Goal: Information Seeking & Learning: Learn about a topic

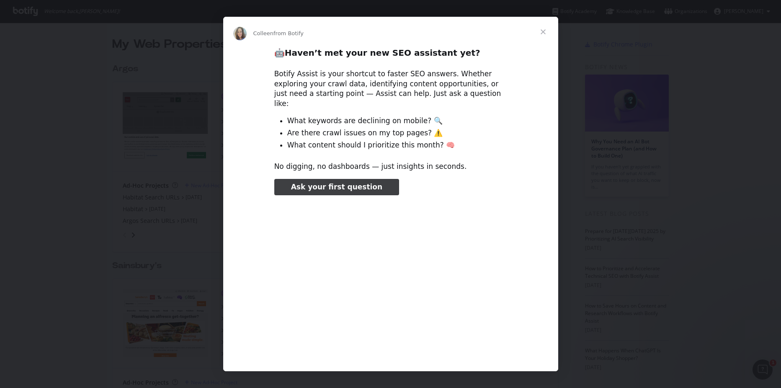
click at [336, 183] on span "Ask your first question" at bounding box center [336, 187] width 91 height 8
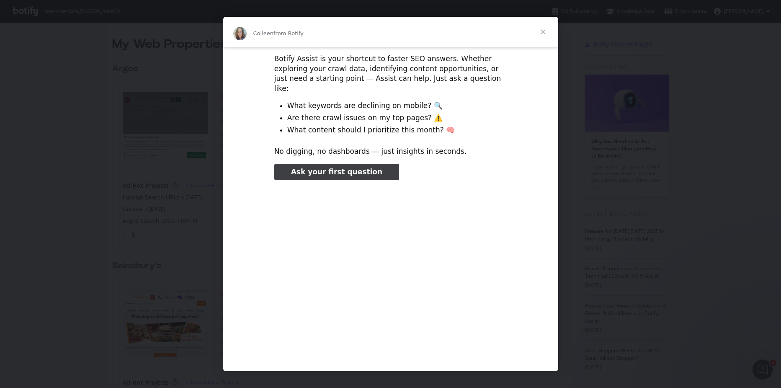
type input "1689682"
click at [544, 29] on span "Close" at bounding box center [543, 32] width 30 height 30
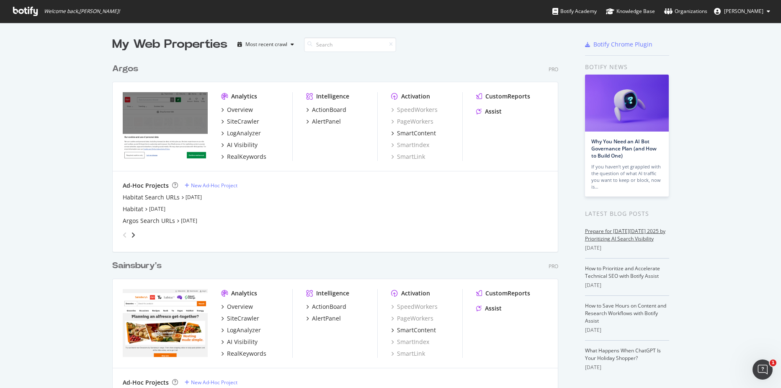
click at [637, 237] on link "Prepare for [DATE][DATE] 2025 by Prioritizing AI Search Visibility" at bounding box center [625, 235] width 80 height 15
click at [642, 239] on link "Prepare for [DATE][DATE] 2025 by Prioritizing AI Search Visibility" at bounding box center [625, 235] width 80 height 15
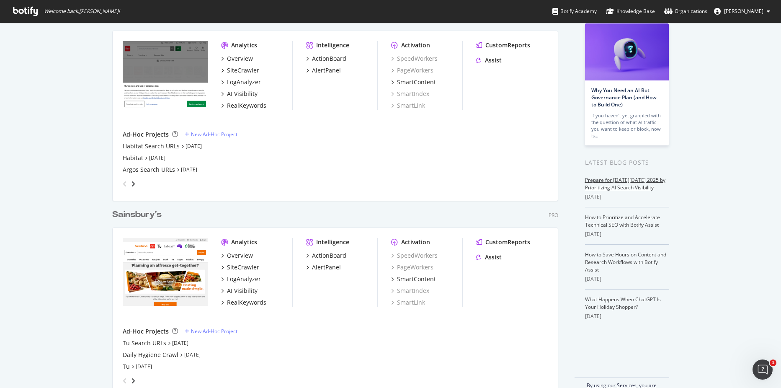
scroll to position [70, 0]
